Goal: Obtain resource: Download file/media

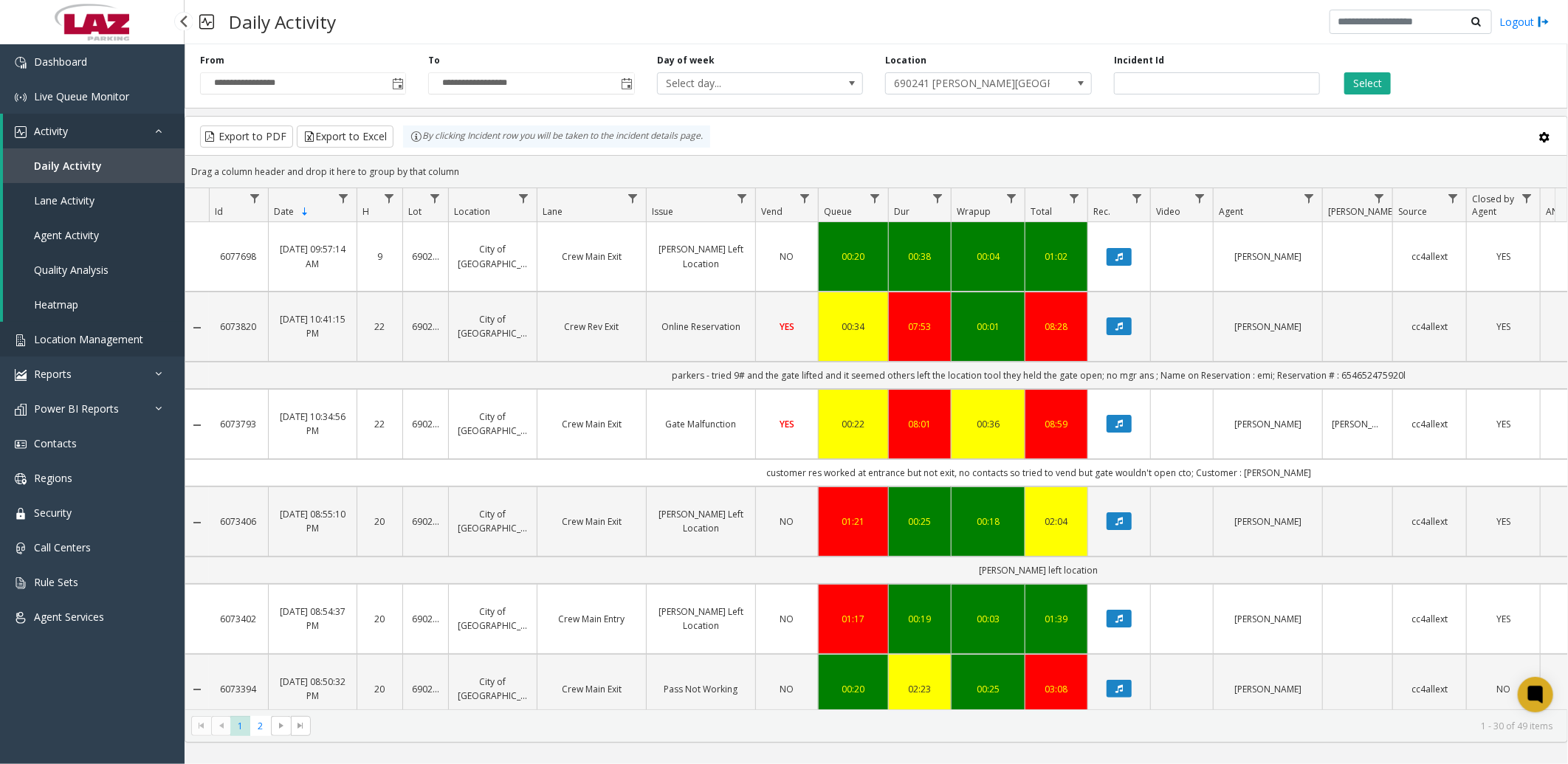
click at [74, 337] on span "Location Management" at bounding box center [88, 339] width 109 height 14
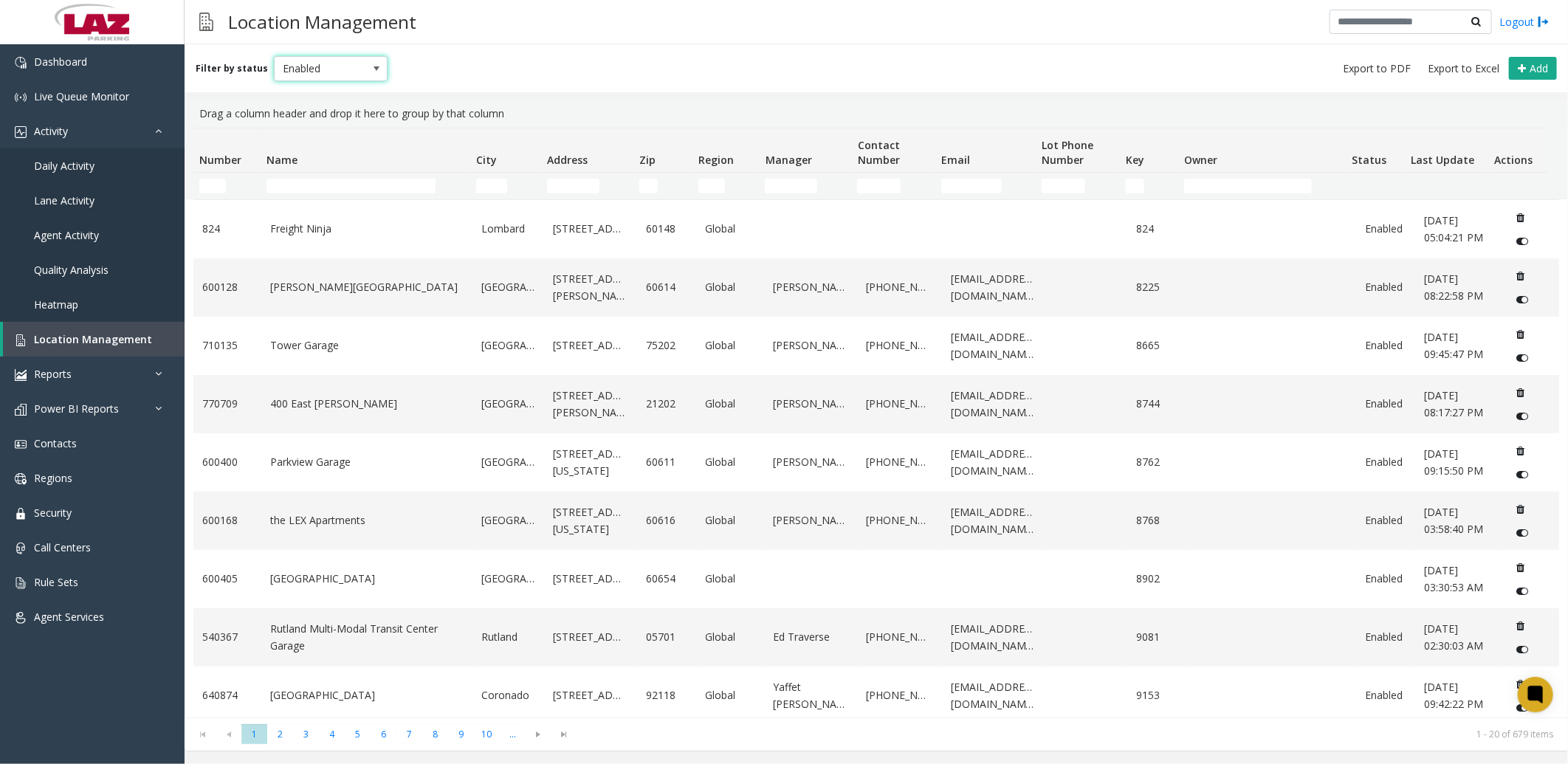
click at [372, 62] on span at bounding box center [377, 68] width 12 height 12
click at [1444, 71] on span "Export to Excel" at bounding box center [1463, 68] width 71 height 15
click at [87, 159] on span "Daily Activity" at bounding box center [64, 166] width 60 height 14
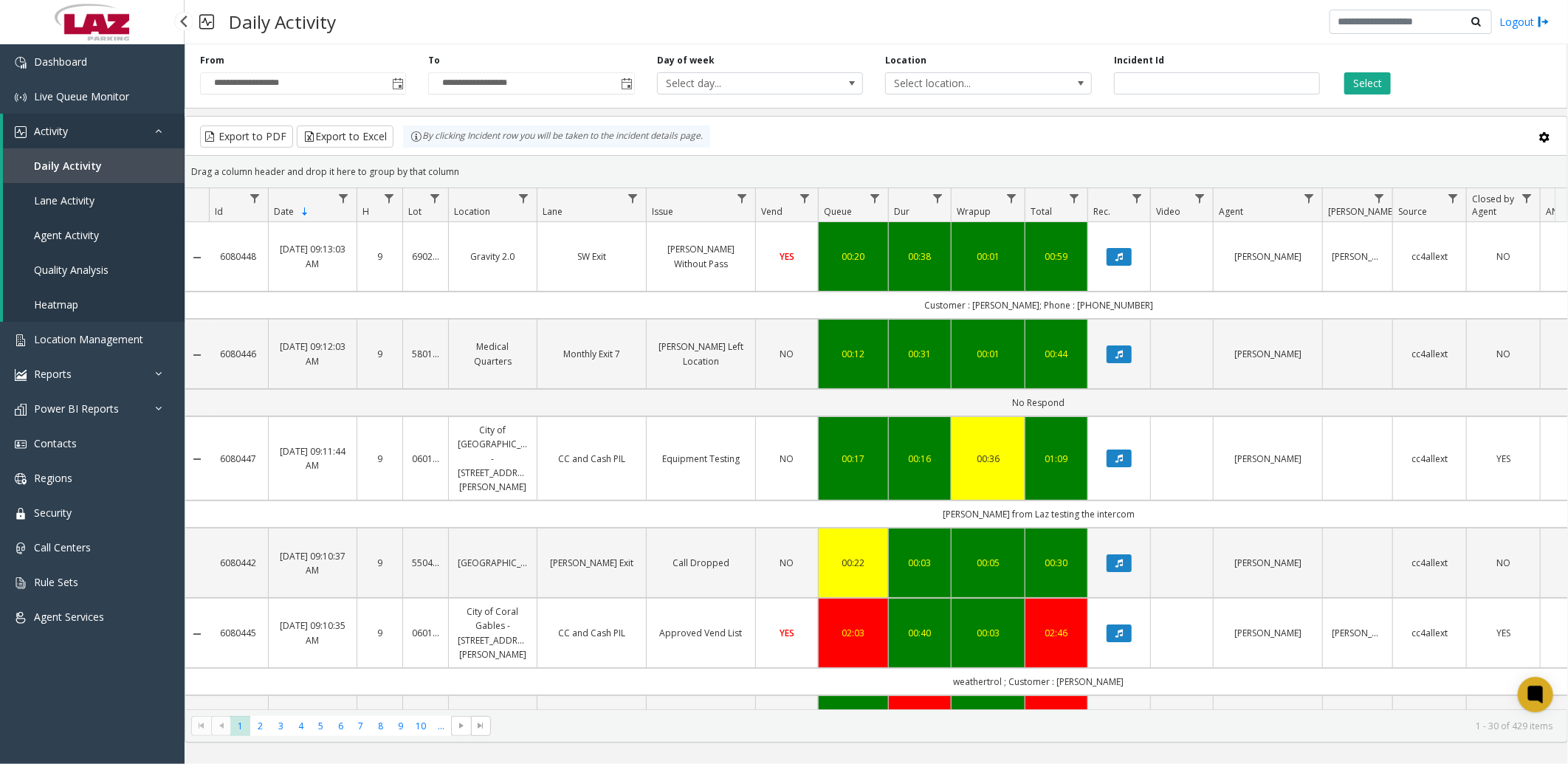
click at [52, 232] on span "Agent Activity" at bounding box center [66, 235] width 65 height 14
